Goal: Information Seeking & Learning: Learn about a topic

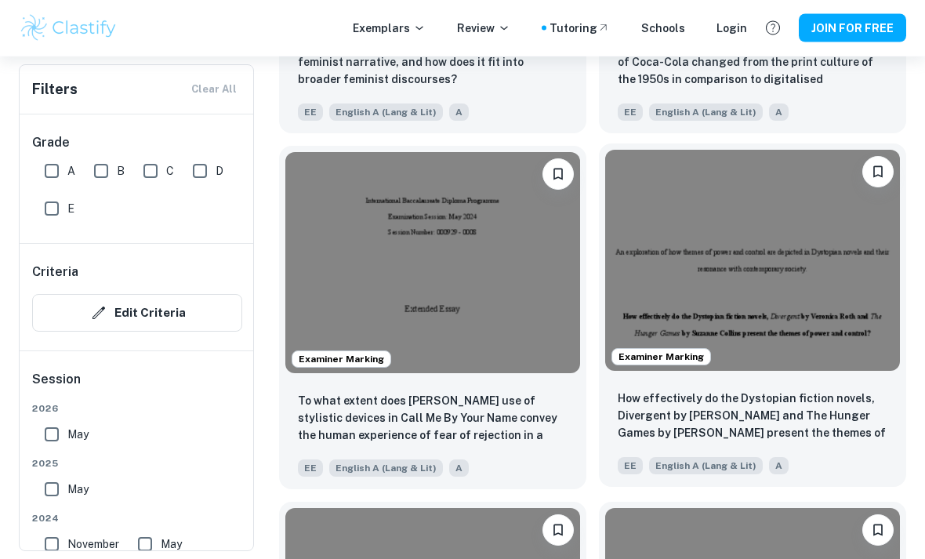
scroll to position [2044, 0]
click at [821, 293] on img at bounding box center [752, 260] width 295 height 221
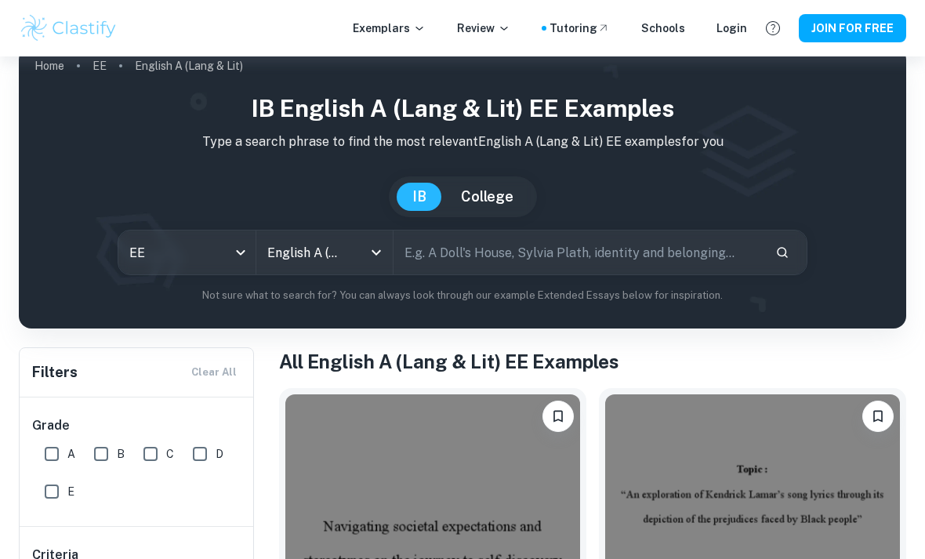
click at [511, 263] on input "text" at bounding box center [578, 253] width 369 height 44
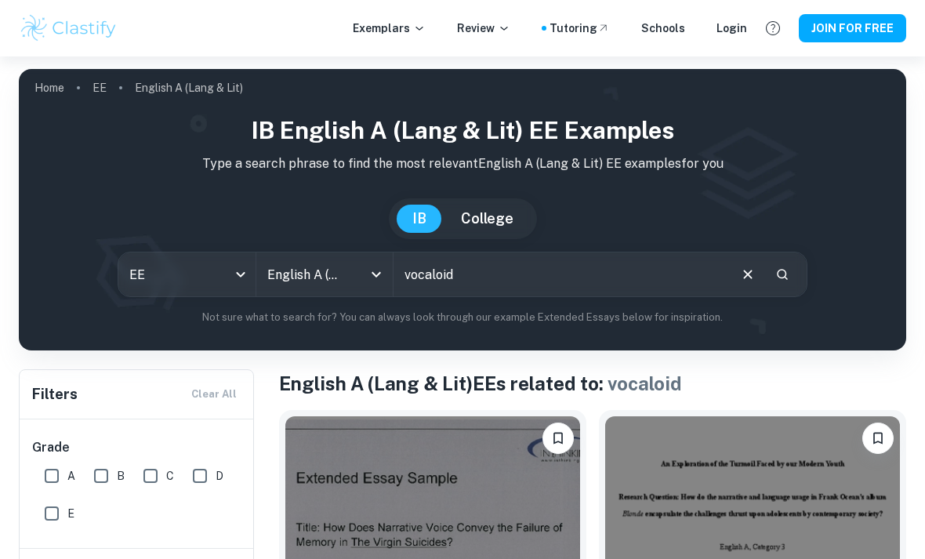
click at [495, 278] on input "vocaloid" at bounding box center [560, 274] width 333 height 44
type input "v"
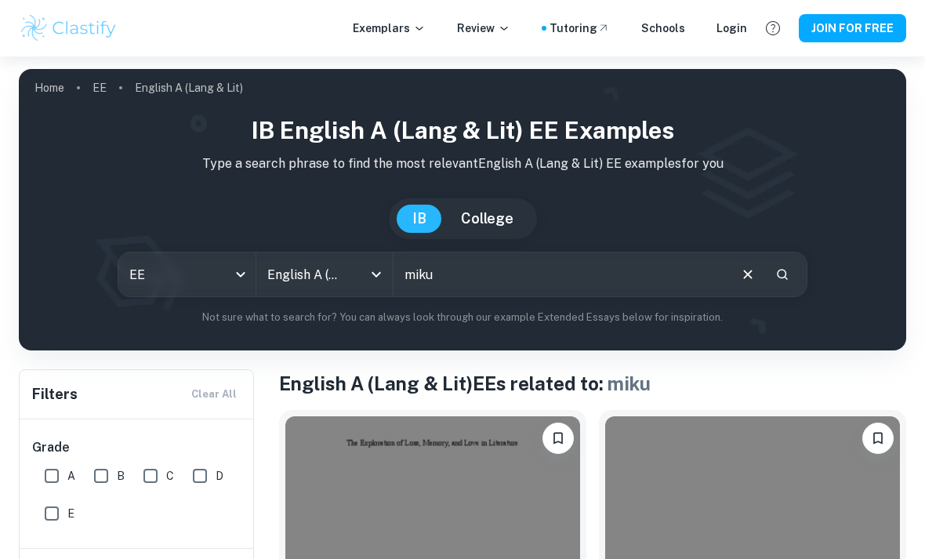
click at [463, 260] on input "miku" at bounding box center [560, 274] width 333 height 44
type input "m"
type input "naruto"
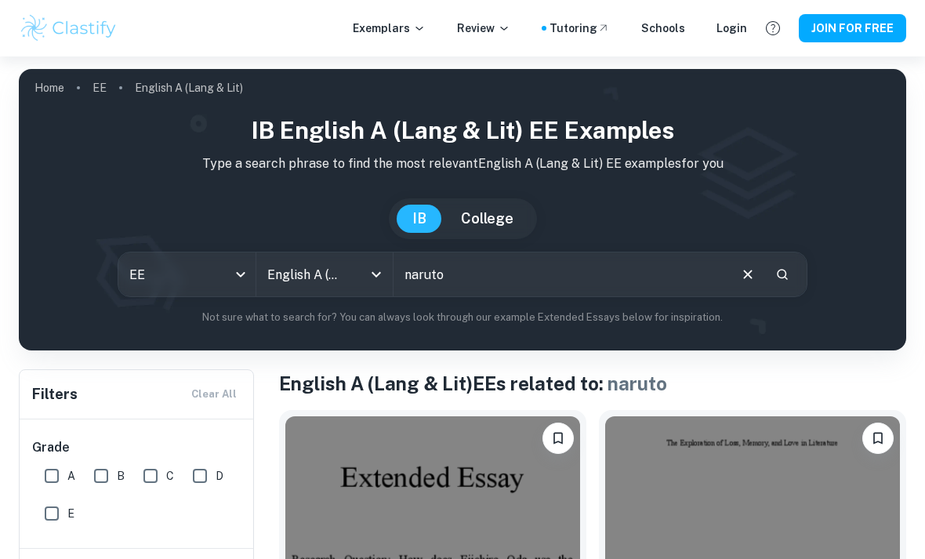
click at [745, 268] on icon "Clear" at bounding box center [747, 274] width 17 height 17
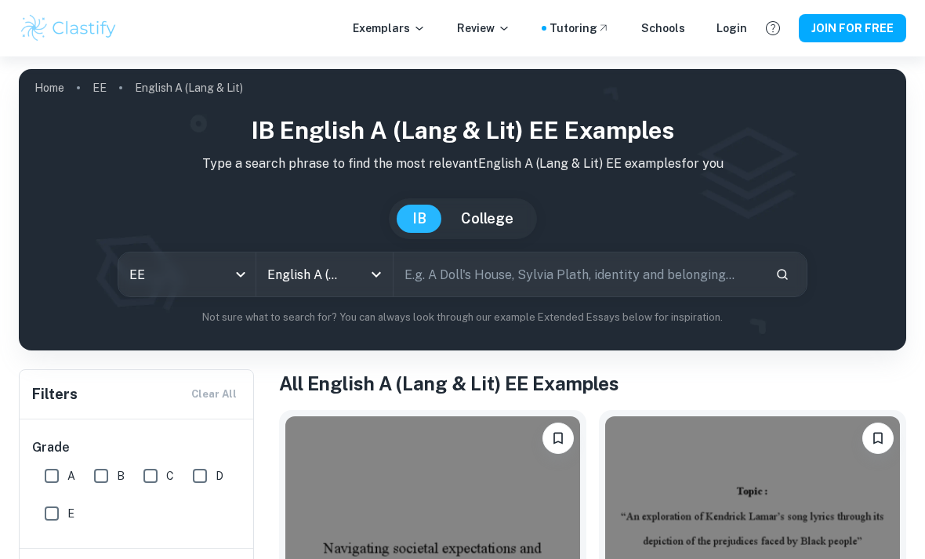
click at [335, 270] on input "English A (Lang & Lit)" at bounding box center [302, 275] width 79 height 30
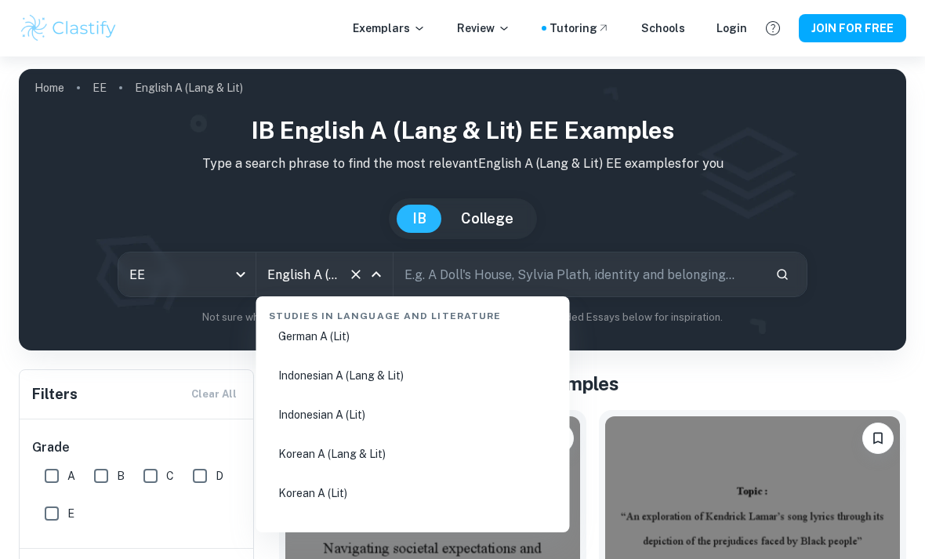
scroll to position [452, 0]
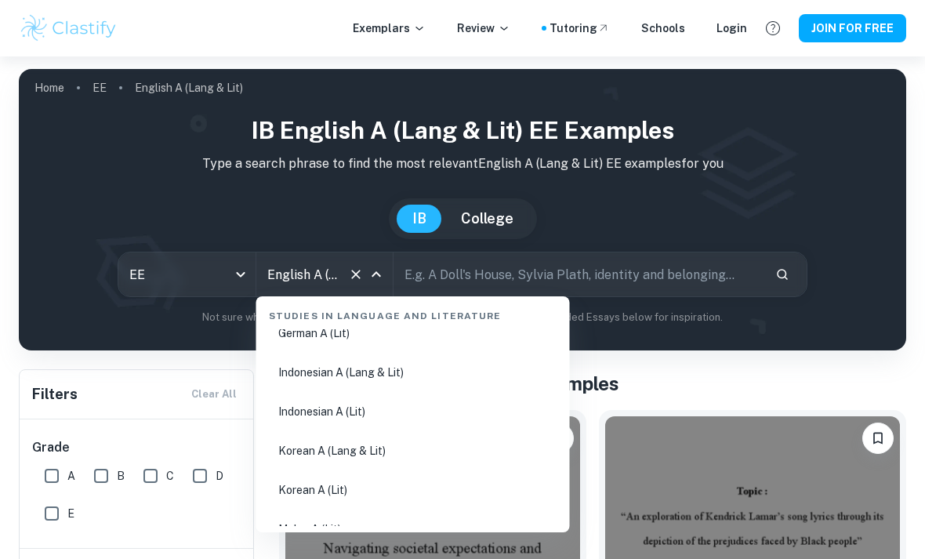
click at [378, 450] on li "Korean A (Lang & Lit)" at bounding box center [413, 451] width 301 height 36
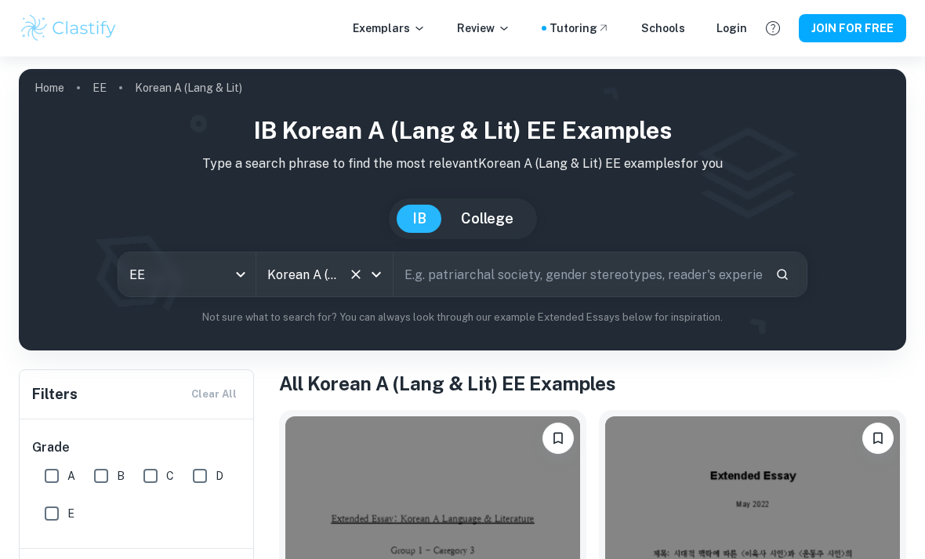
click at [339, 278] on input "Korean A (Lang & Lit)" at bounding box center [302, 275] width 79 height 30
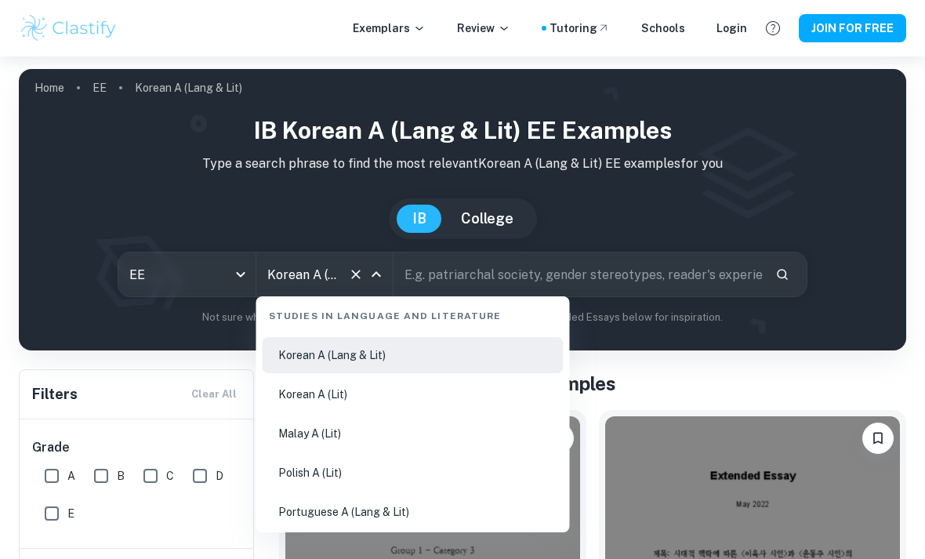
scroll to position [551, 0]
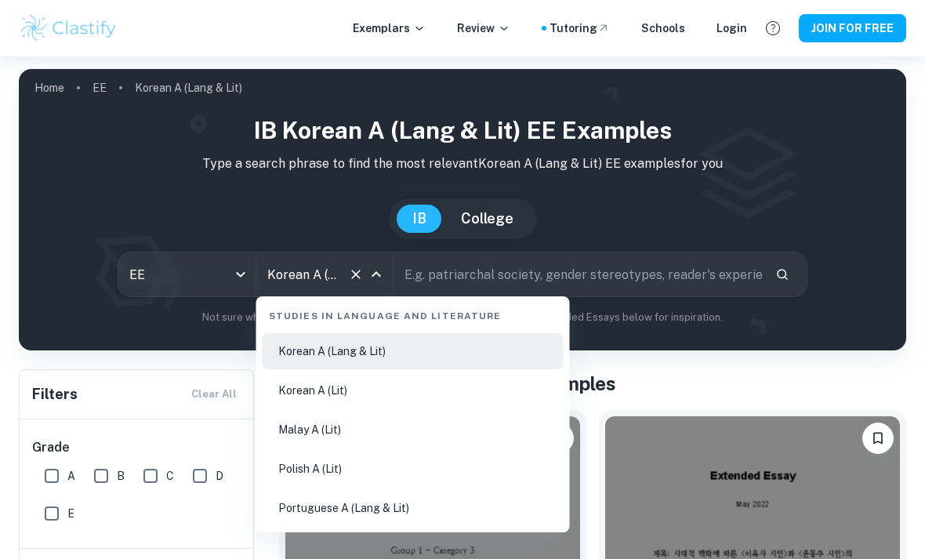
click at [341, 388] on li "Korean A (Lit)" at bounding box center [413, 390] width 301 height 36
type input "Korean A (Lit)"
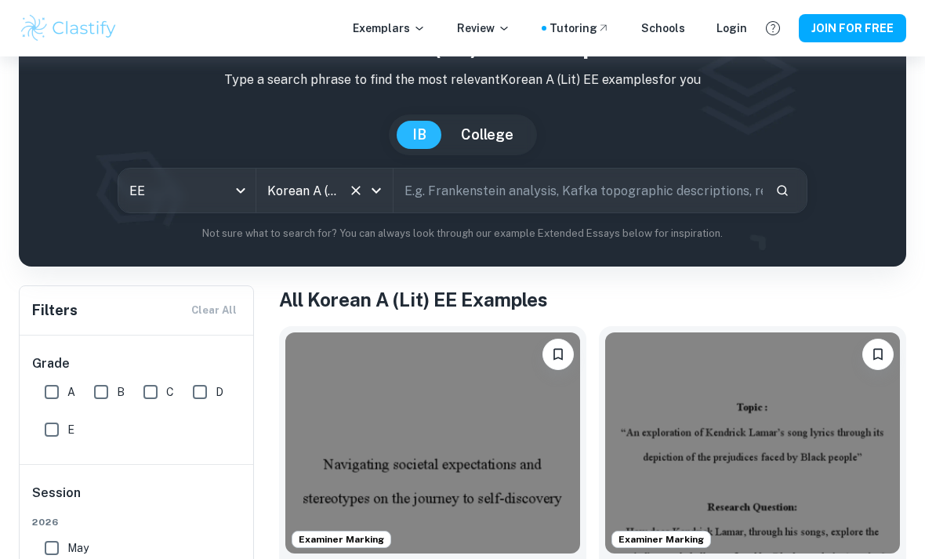
scroll to position [81, 0]
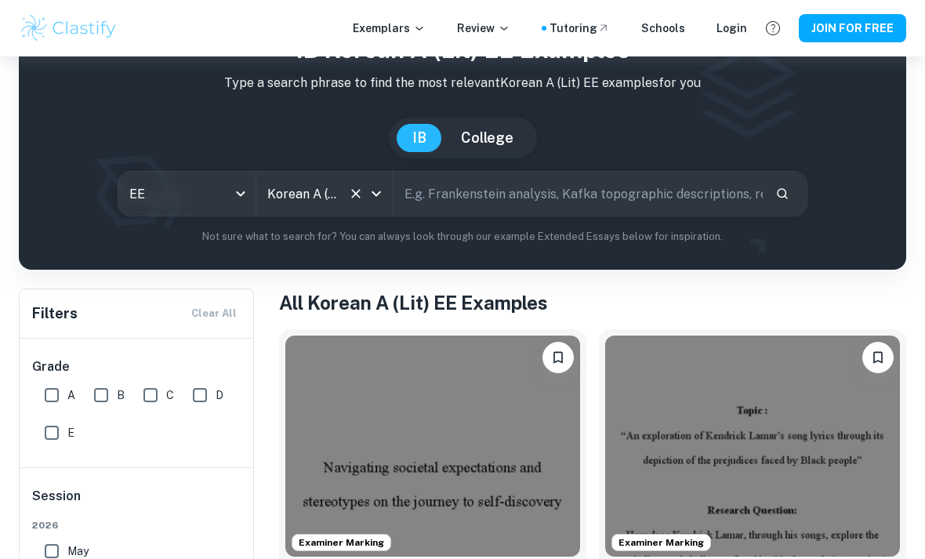
click at [506, 202] on input "text" at bounding box center [578, 194] width 369 height 44
click at [769, 174] on div "​" at bounding box center [600, 194] width 413 height 44
click at [786, 182] on button "Search" at bounding box center [782, 193] width 27 height 27
click at [782, 199] on icon "Search" at bounding box center [782, 194] width 14 height 14
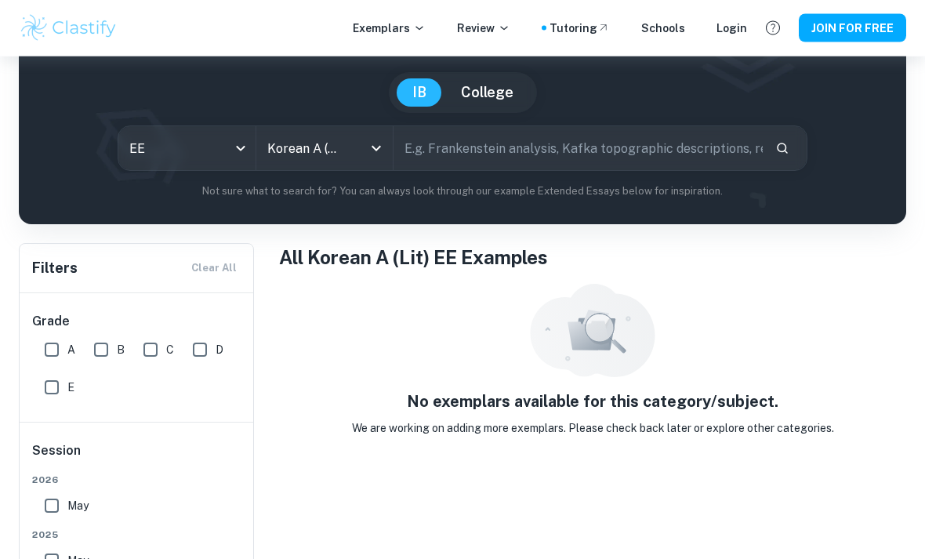
scroll to position [140, 0]
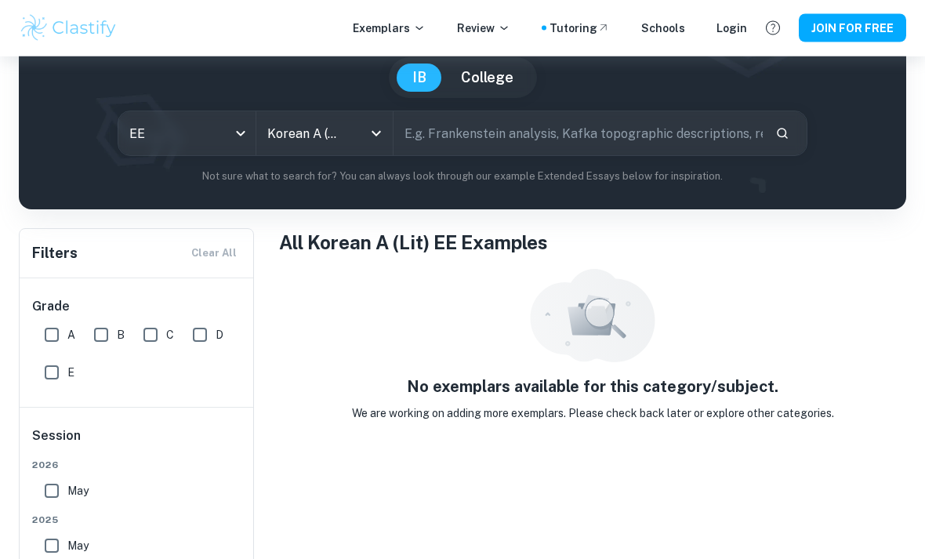
click at [336, 134] on input "Korean A (Lit)" at bounding box center [302, 134] width 79 height 30
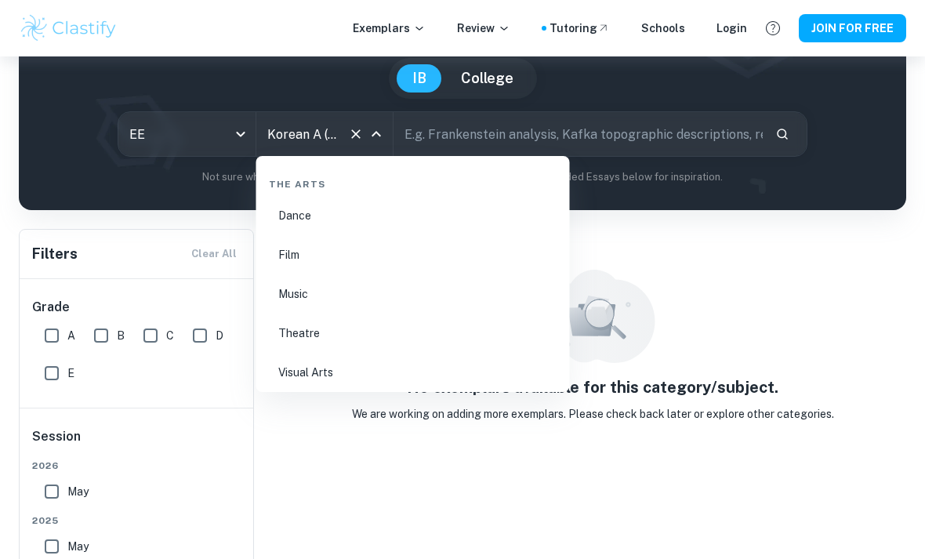
scroll to position [2653, 0]
click at [328, 303] on li "Music" at bounding box center [413, 296] width 301 height 36
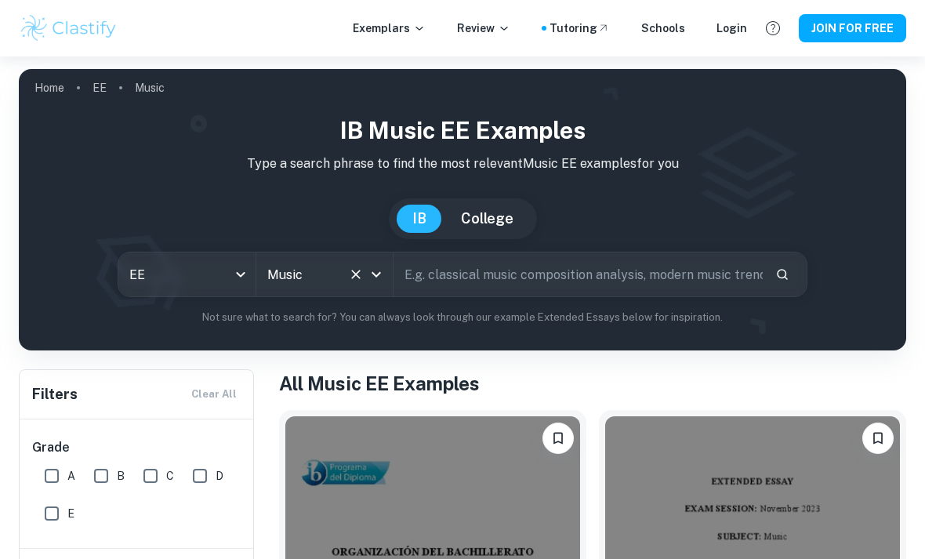
click at [634, 271] on input "text" at bounding box center [578, 274] width 369 height 44
type input "vocaloid"
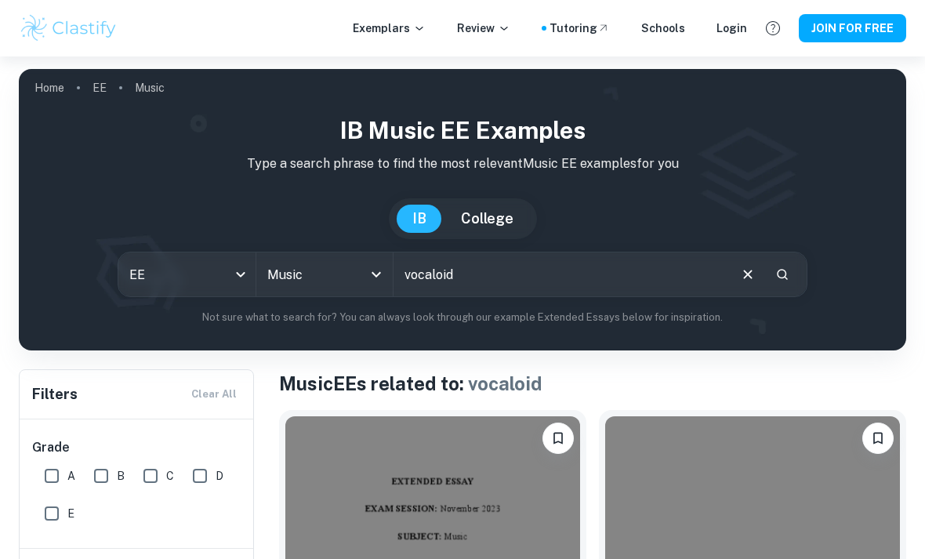
click at [341, 265] on input "Korean A (Lit)" at bounding box center [302, 275] width 79 height 30
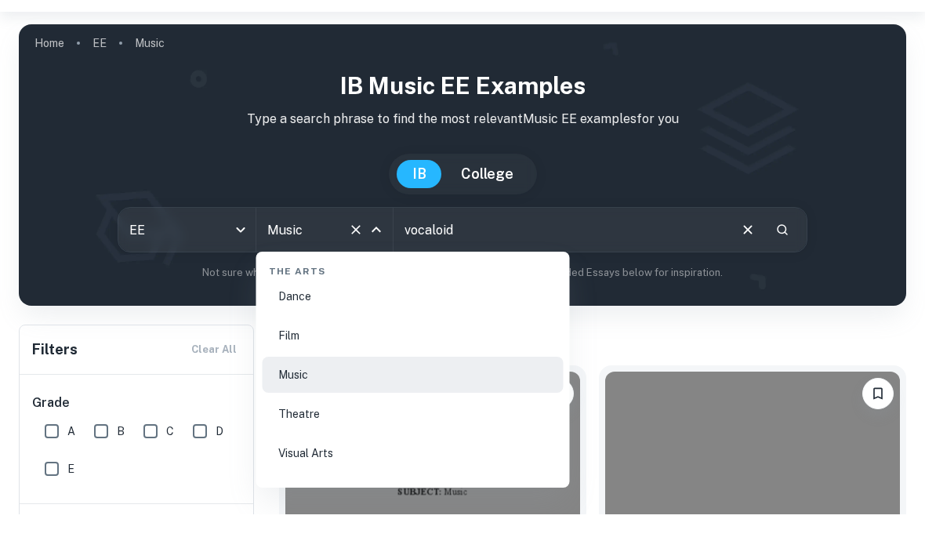
scroll to position [2670, 0]
click at [347, 481] on li "Visual Arts" at bounding box center [413, 499] width 301 height 36
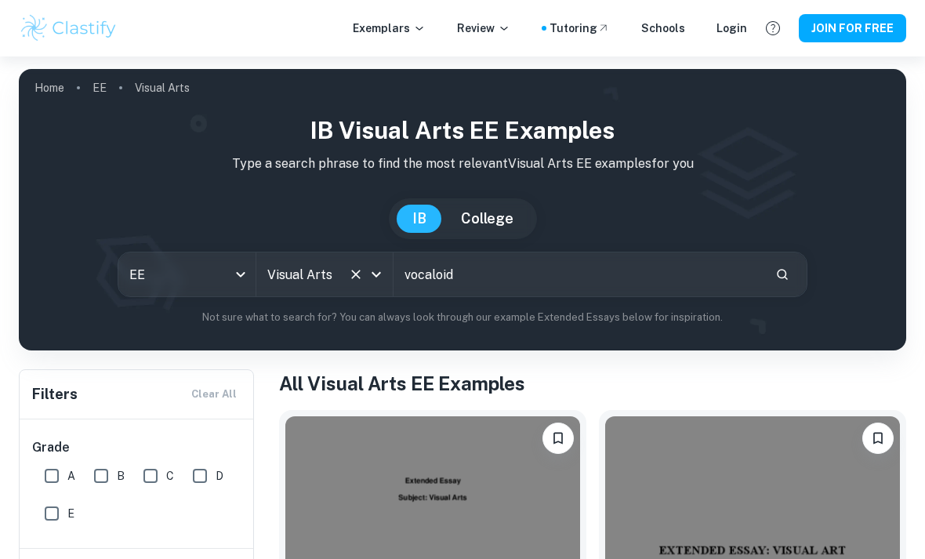
click at [498, 294] on input "vocaloid" at bounding box center [578, 274] width 369 height 44
click at [341, 275] on input "Korean A (Lit)" at bounding box center [302, 275] width 79 height 30
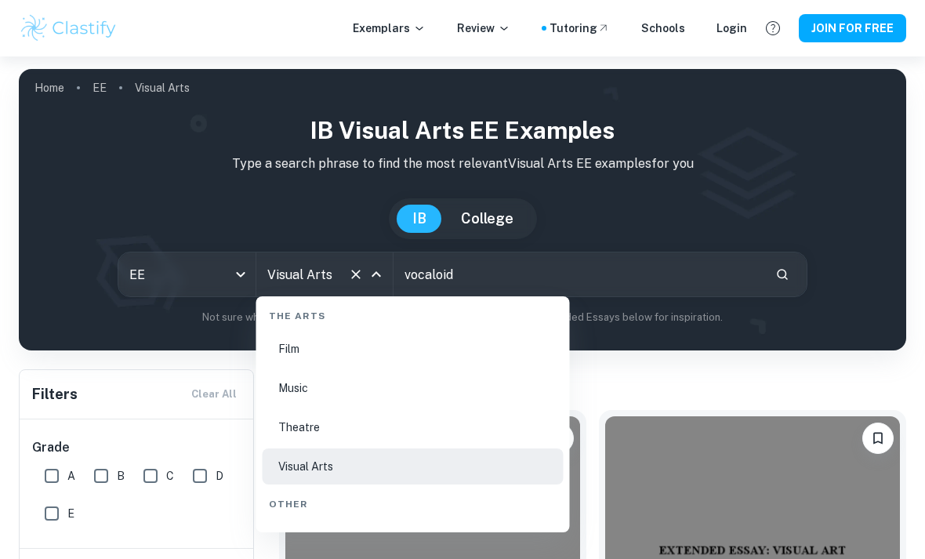
scroll to position [2709, 0]
click at [358, 385] on li "Music" at bounding box center [413, 381] width 301 height 36
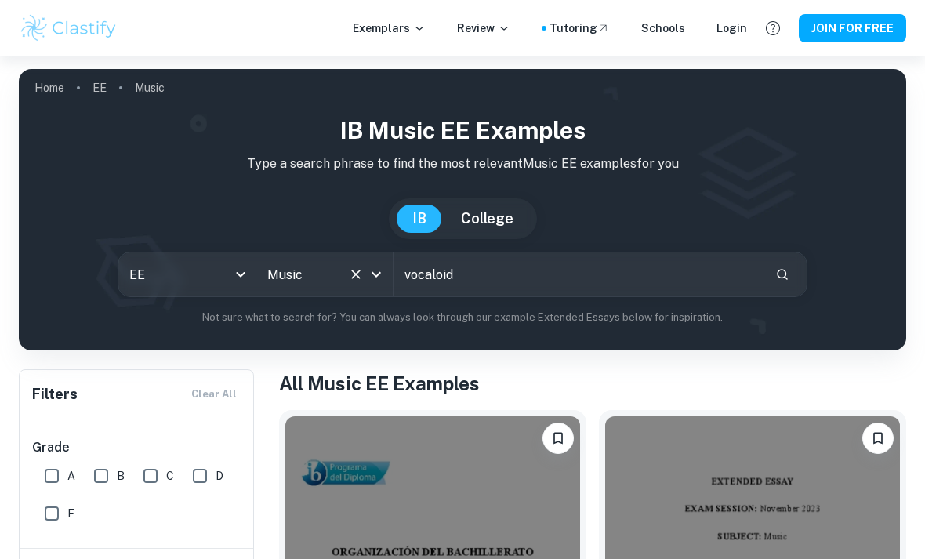
click at [476, 271] on input "vocaloid" at bounding box center [578, 274] width 369 height 44
type input "miku"
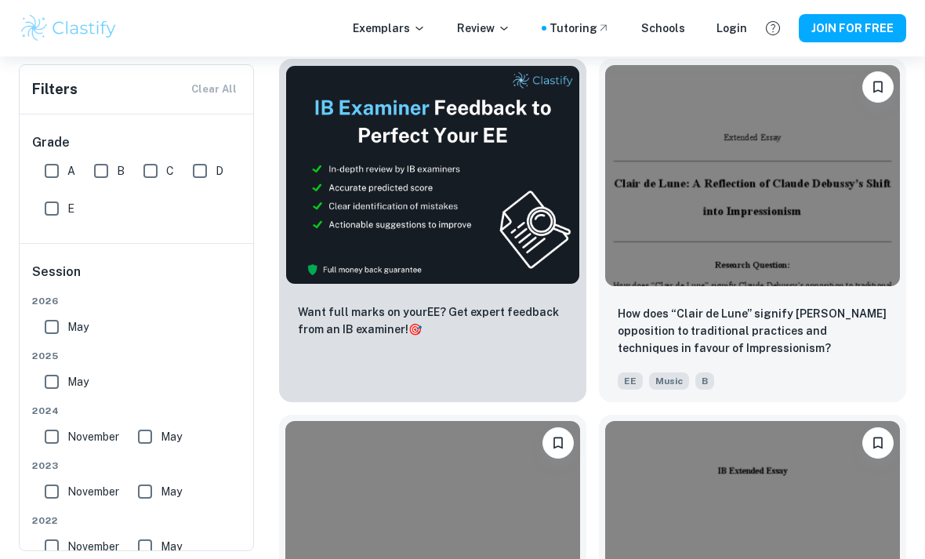
scroll to position [637, 0]
